Goal: Task Accomplishment & Management: Use online tool/utility

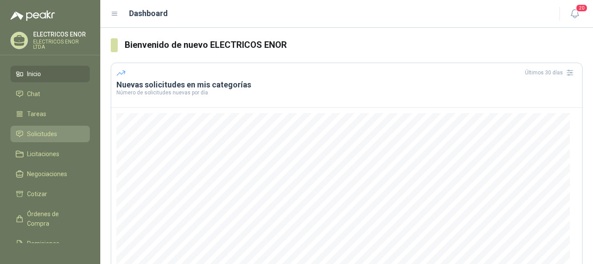
click at [34, 134] on span "Solicitudes" at bounding box center [42, 134] width 30 height 10
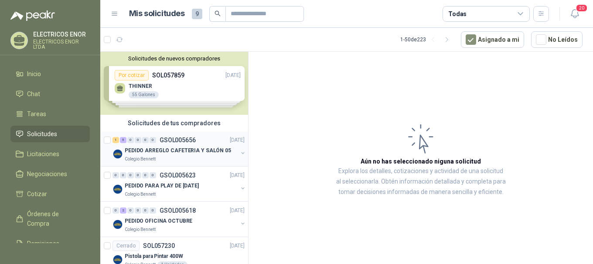
click at [151, 151] on p "PEDIDO ARREGLO CAFETERIA Y SALÓN 05" at bounding box center [178, 151] width 106 height 8
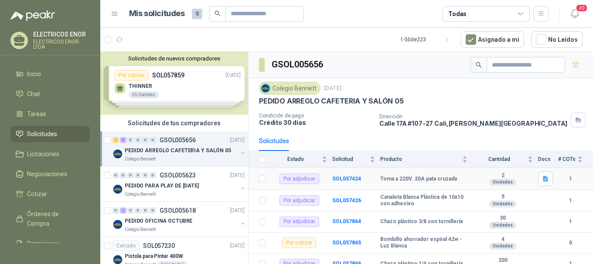
scroll to position [29, 0]
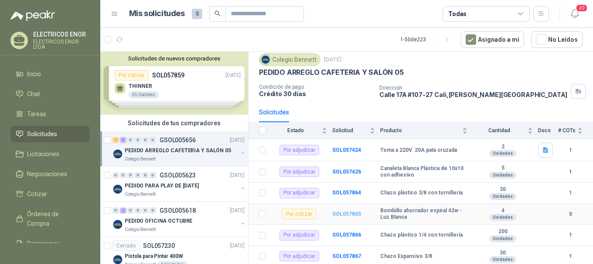
click at [341, 214] on b "SOL057865" at bounding box center [346, 214] width 29 height 6
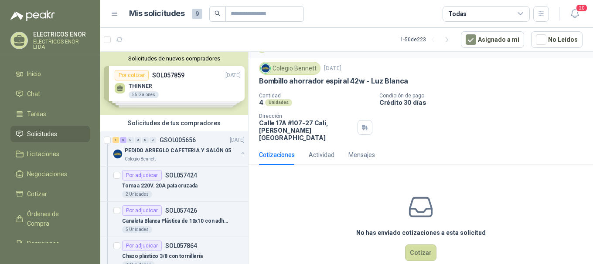
scroll to position [27, 0]
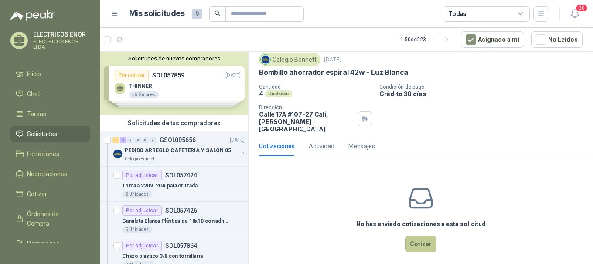
click at [413, 239] on button "Cotizar" at bounding box center [420, 244] width 31 height 17
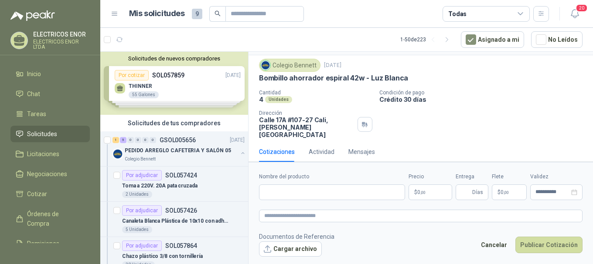
scroll to position [21, 0]
click at [284, 194] on input "Nombre del producto" at bounding box center [332, 193] width 146 height 16
type input "**********"
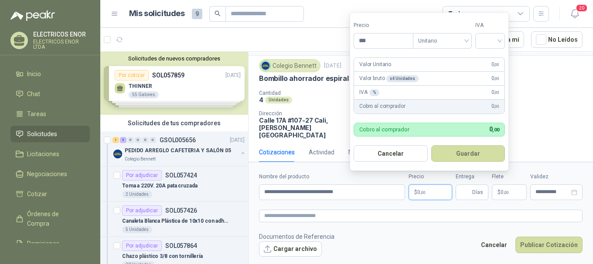
click at [425, 193] on span ",00" at bounding box center [422, 192] width 5 height 5
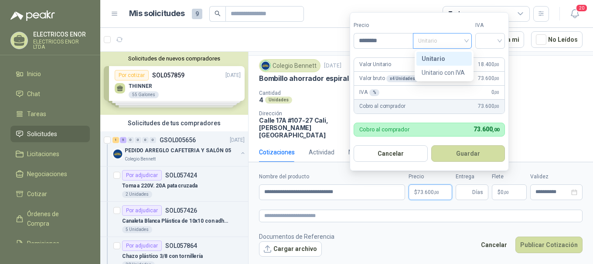
click at [466, 41] on span "Unitario" at bounding box center [442, 40] width 48 height 13
type input "********"
drag, startPoint x: 449, startPoint y: 73, endPoint x: 457, endPoint y: 66, distance: 10.5
click at [450, 71] on div "Unitario con IVA" at bounding box center [443, 73] width 45 height 10
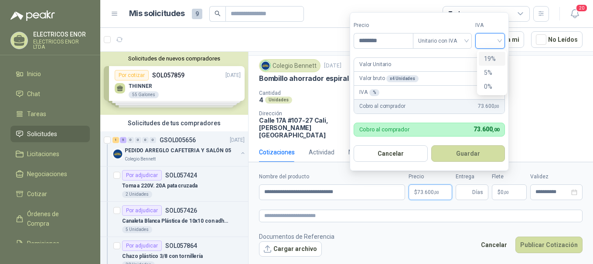
click at [499, 38] on input "search" at bounding box center [489, 40] width 19 height 13
click at [489, 59] on div "19%" at bounding box center [492, 59] width 16 height 10
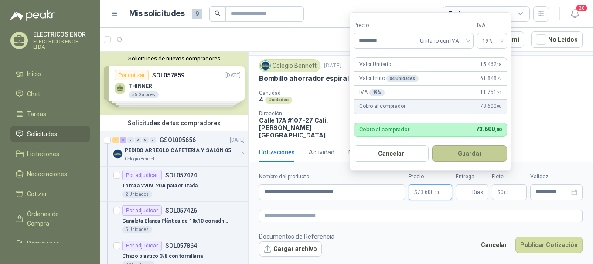
click at [459, 153] on button "Guardar" at bounding box center [469, 154] width 75 height 17
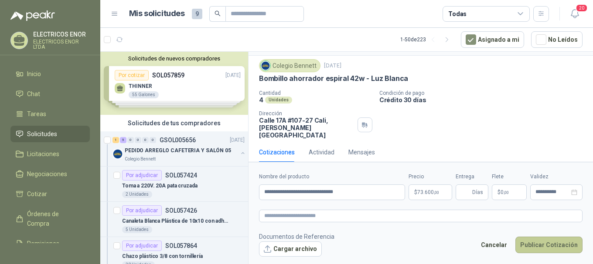
click at [542, 244] on button "Publicar Cotización" at bounding box center [548, 245] width 67 height 17
type input "*"
click at [537, 245] on button "Publicar Cotización" at bounding box center [548, 245] width 67 height 17
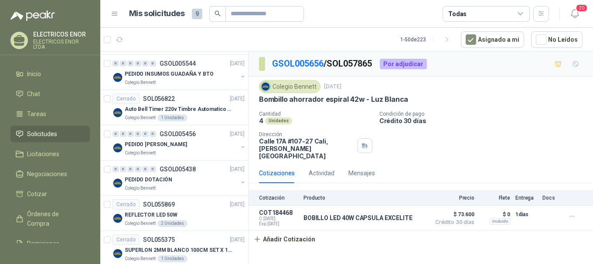
scroll to position [479, 0]
